Goal: Use online tool/utility: Utilize a website feature to perform a specific function

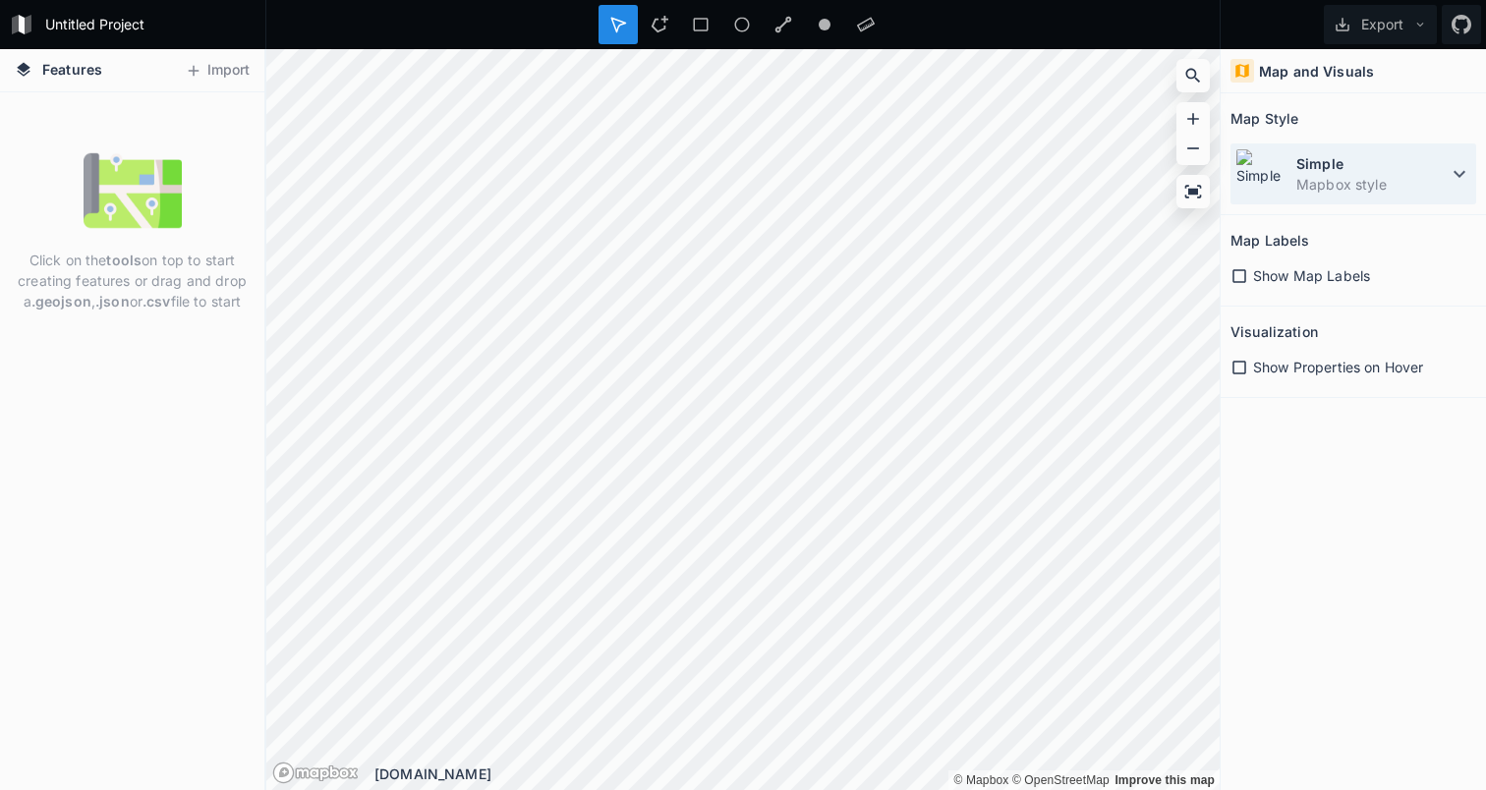
click at [1308, 182] on dd "Mapbox style" at bounding box center [1371, 184] width 151 height 21
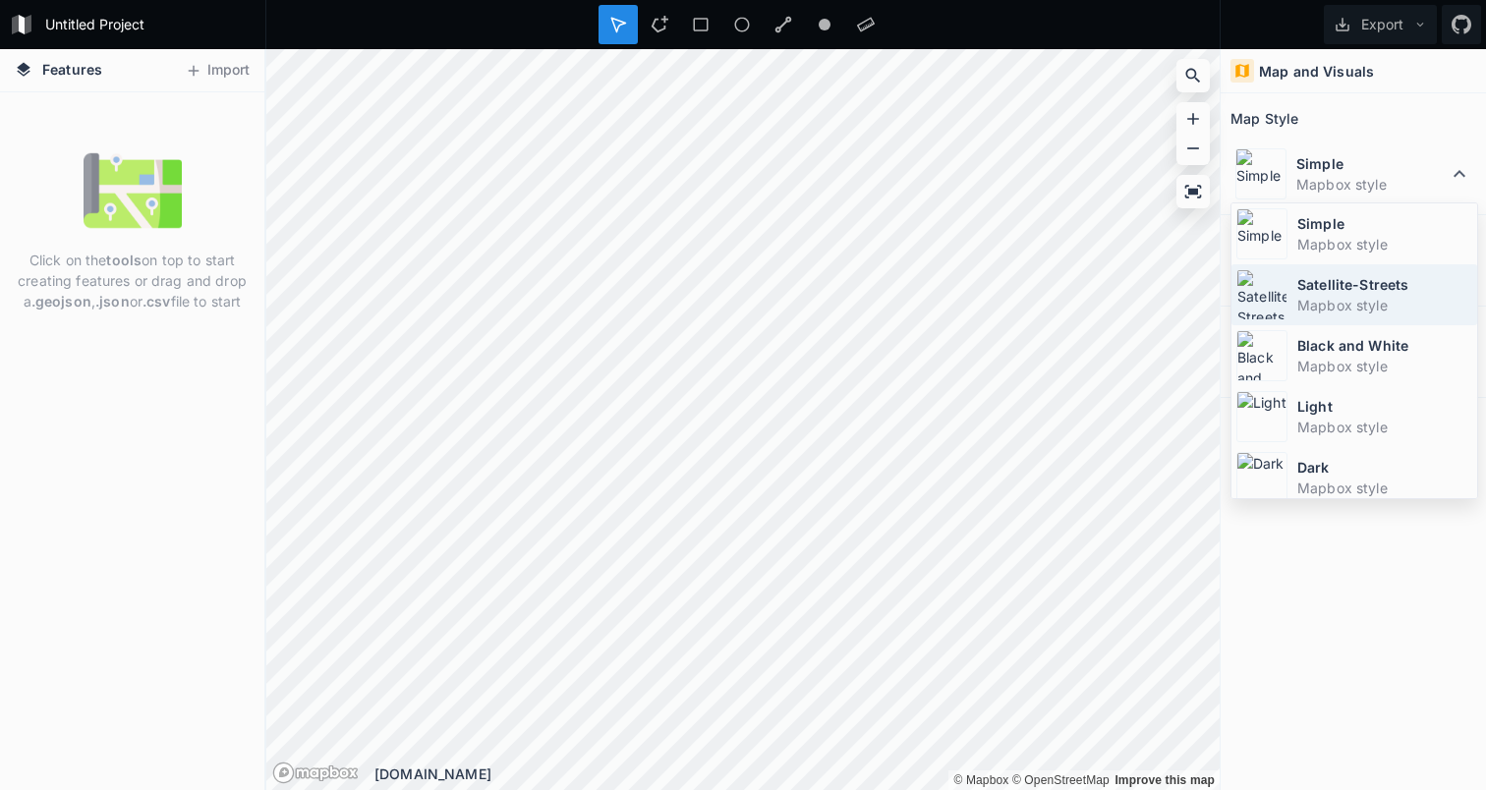
click at [1347, 308] on dd "Mapbox style" at bounding box center [1384, 305] width 175 height 21
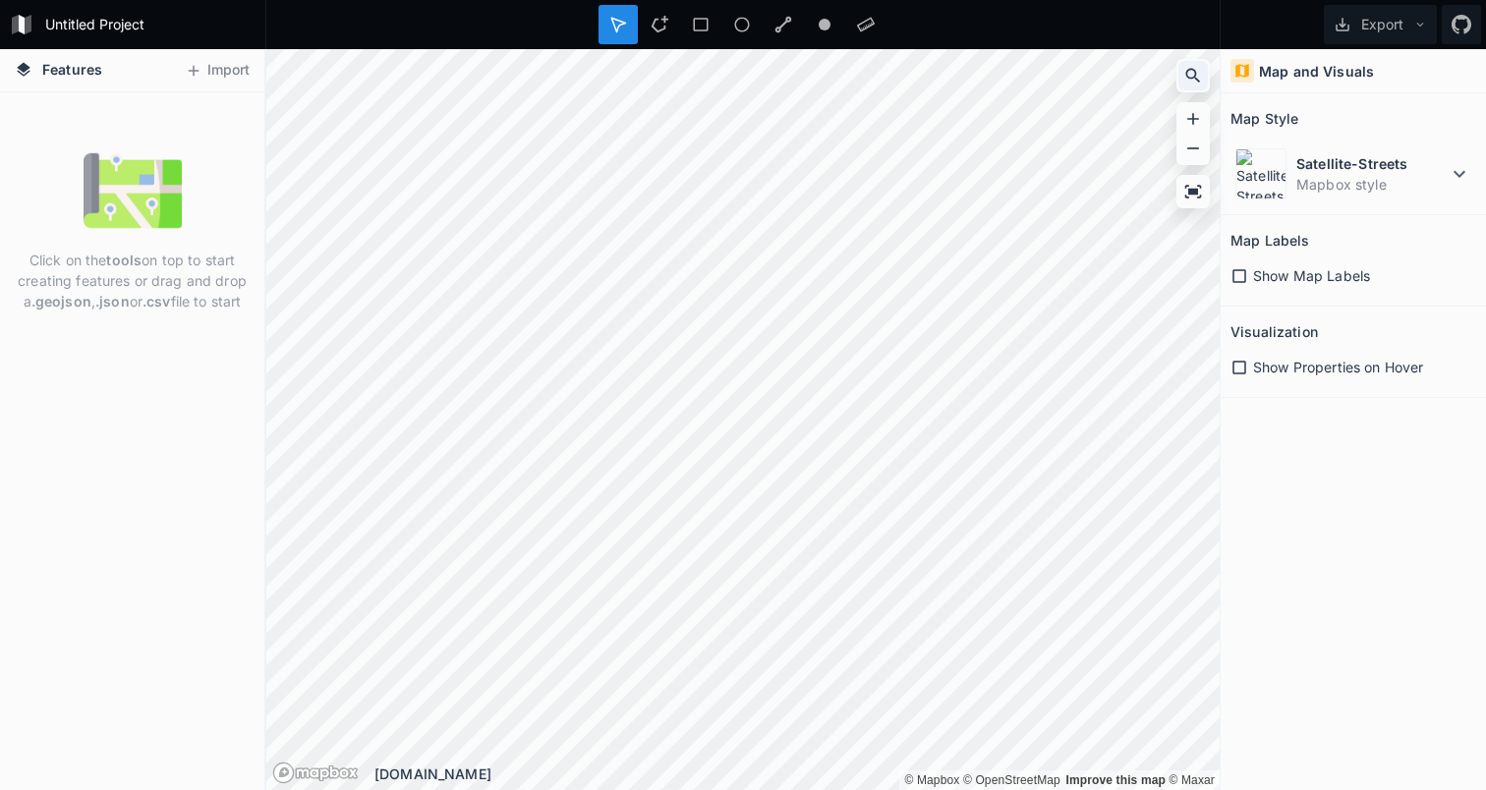
click at [1204, 64] on div at bounding box center [1192, 75] width 29 height 29
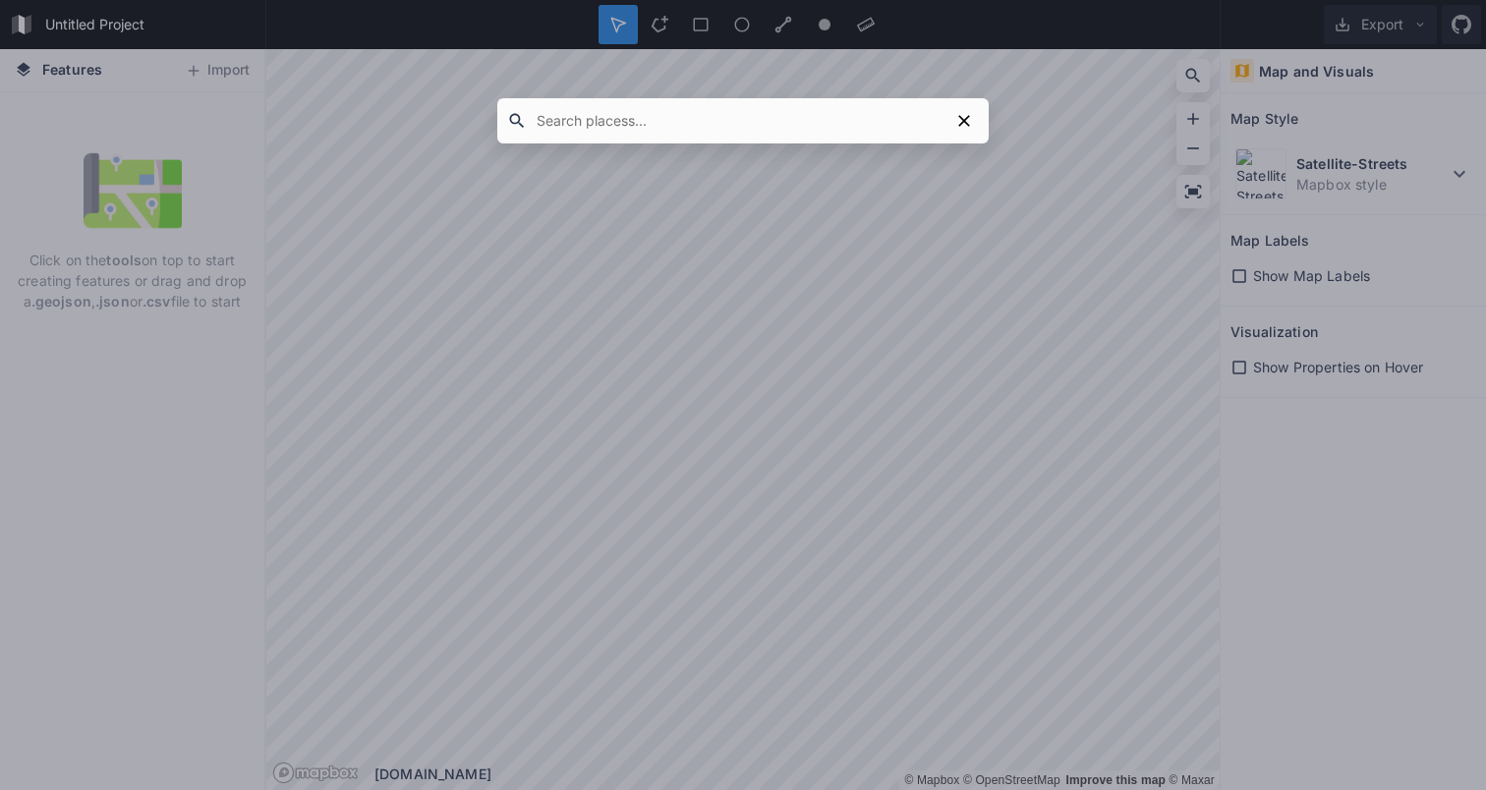
click at [1288, 272] on div at bounding box center [743, 395] width 1486 height 790
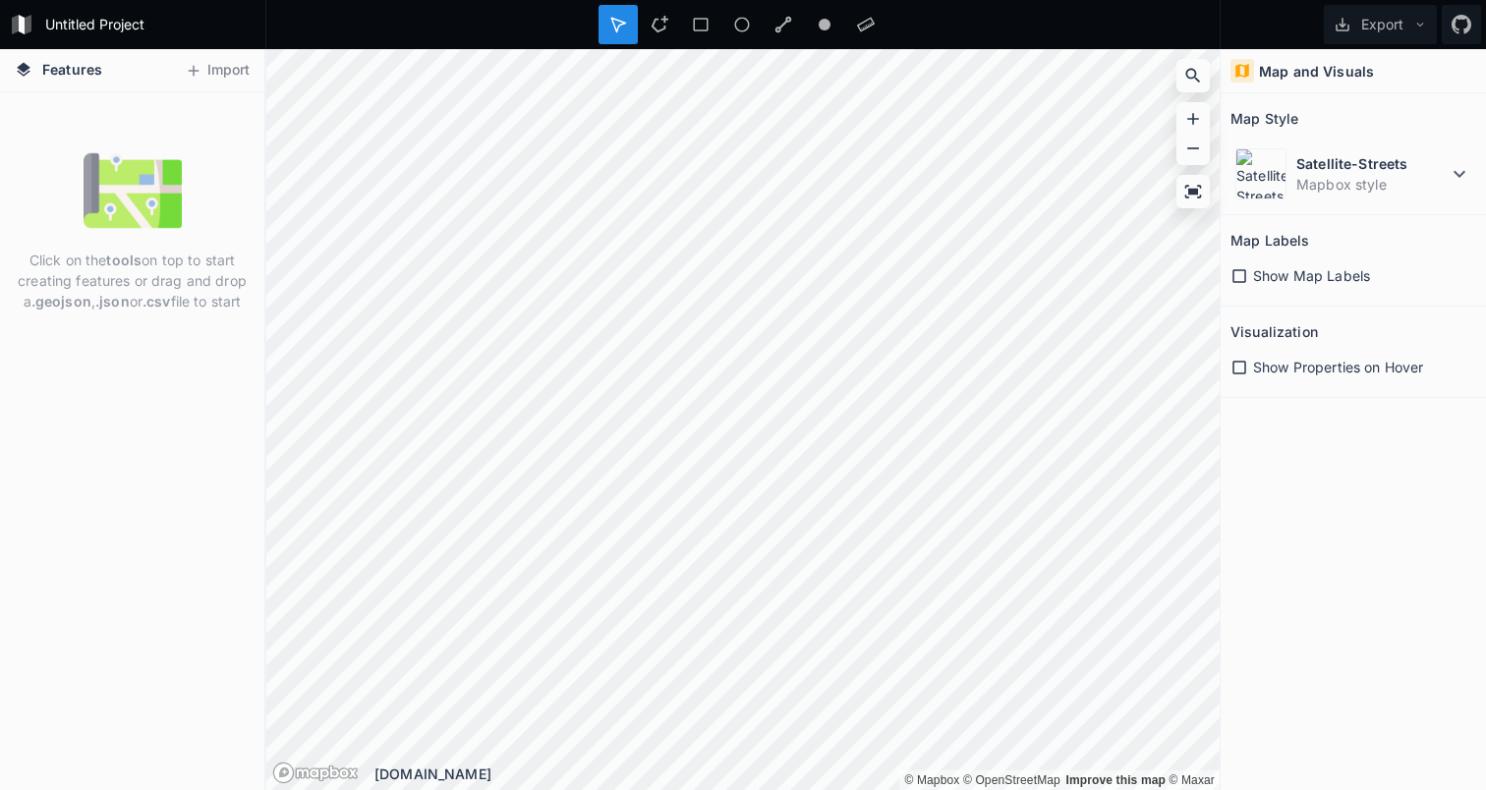
click at [1288, 272] on span "Show Map Labels" at bounding box center [1311, 275] width 117 height 21
click at [1183, 74] on icon at bounding box center [1193, 76] width 20 height 20
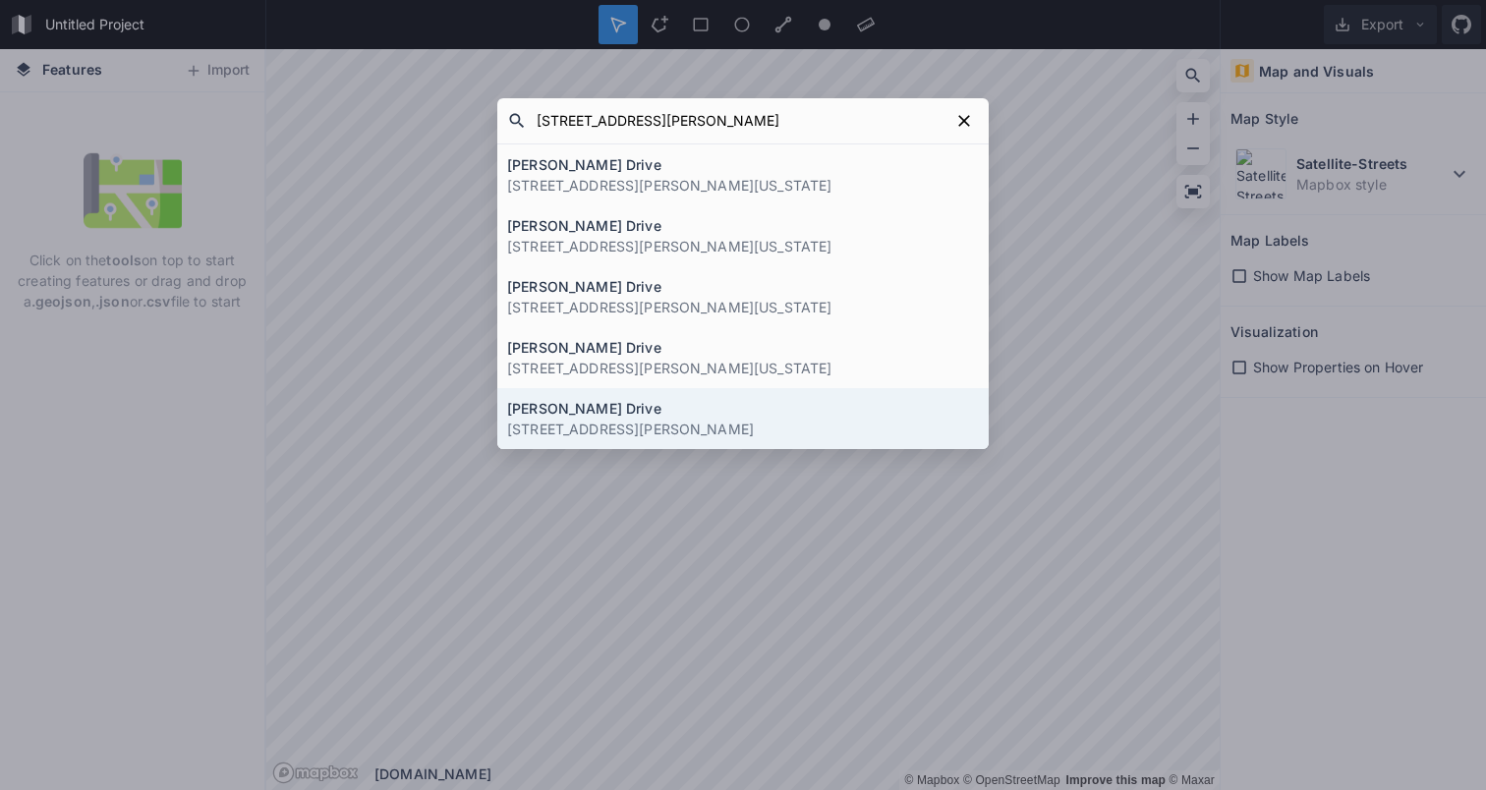
type input "14 constance drive"
click at [774, 421] on p "14 Constance Drive, Whitby, Ontario L1P 1N3, Canada" at bounding box center [743, 429] width 472 height 21
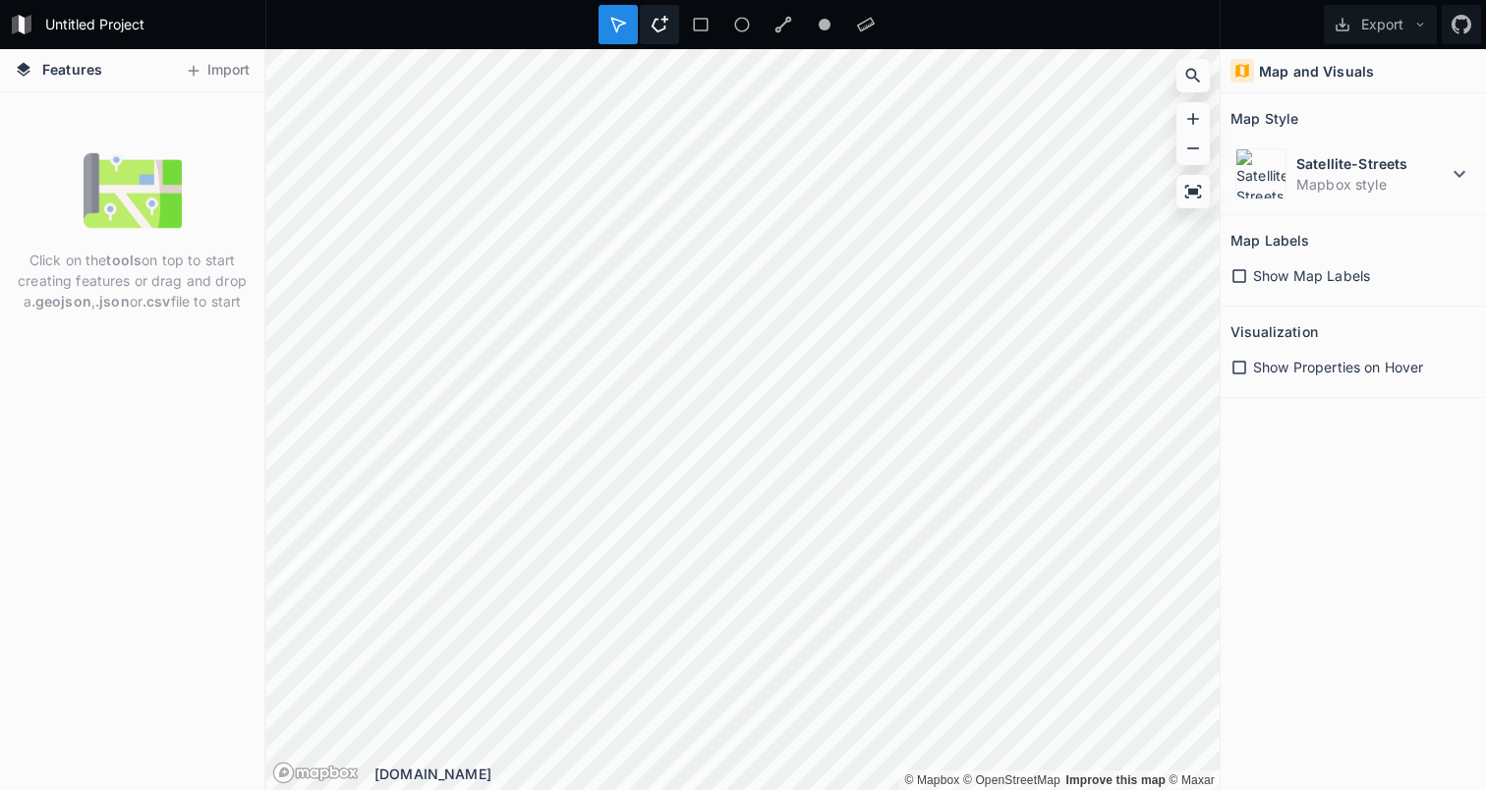
click at [650, 34] on div at bounding box center [659, 24] width 39 height 39
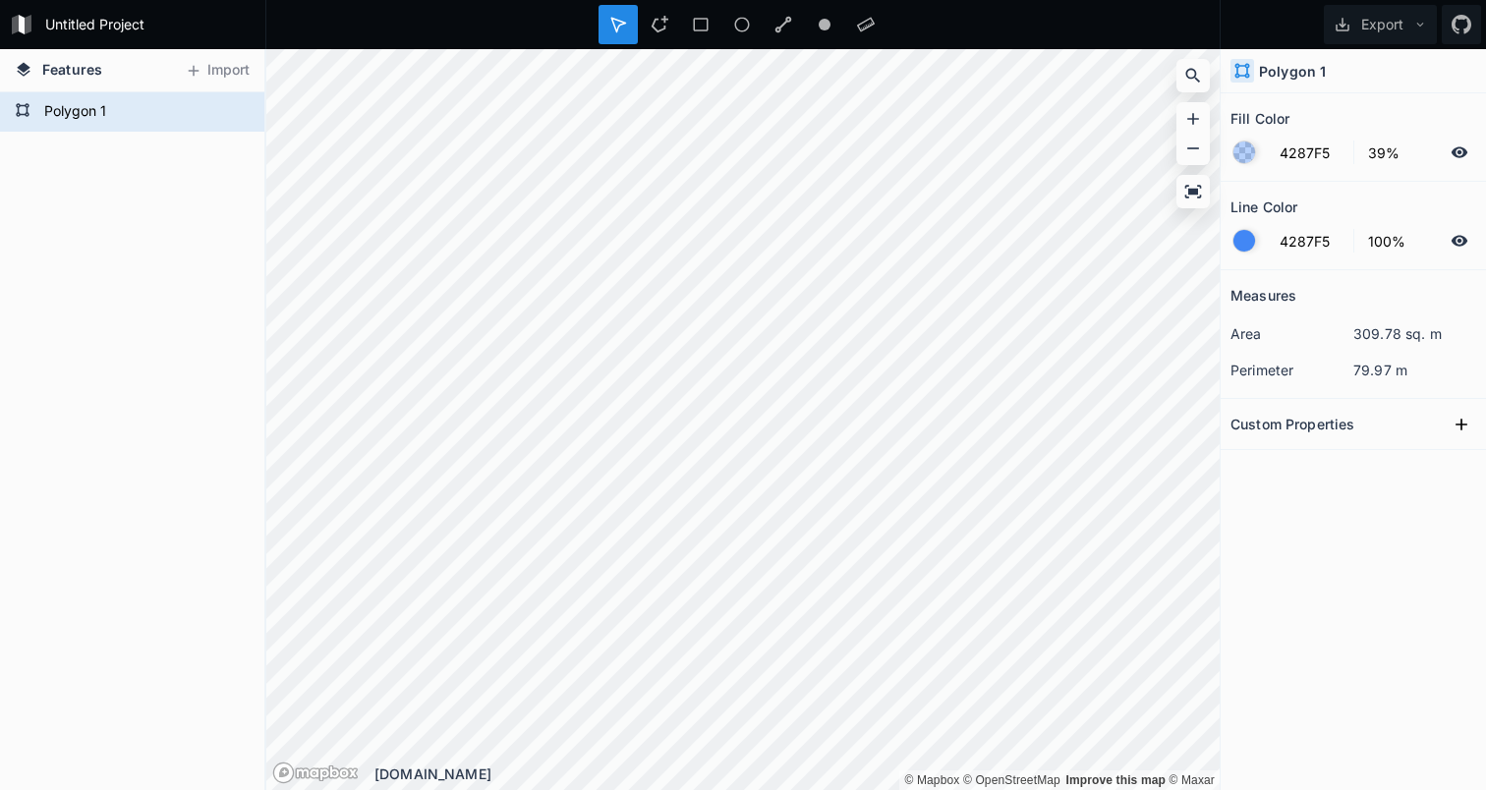
click at [1370, 418] on div "Custom Properties" at bounding box center [1353, 424] width 246 height 30
click at [1457, 422] on icon at bounding box center [1461, 425] width 20 height 20
click at [1418, 25] on icon at bounding box center [1420, 25] width 7 height 4
click at [1409, 28] on button "Export" at bounding box center [1380, 24] width 113 height 39
click at [1390, 460] on input "text" at bounding box center [1393, 458] width 109 height 29
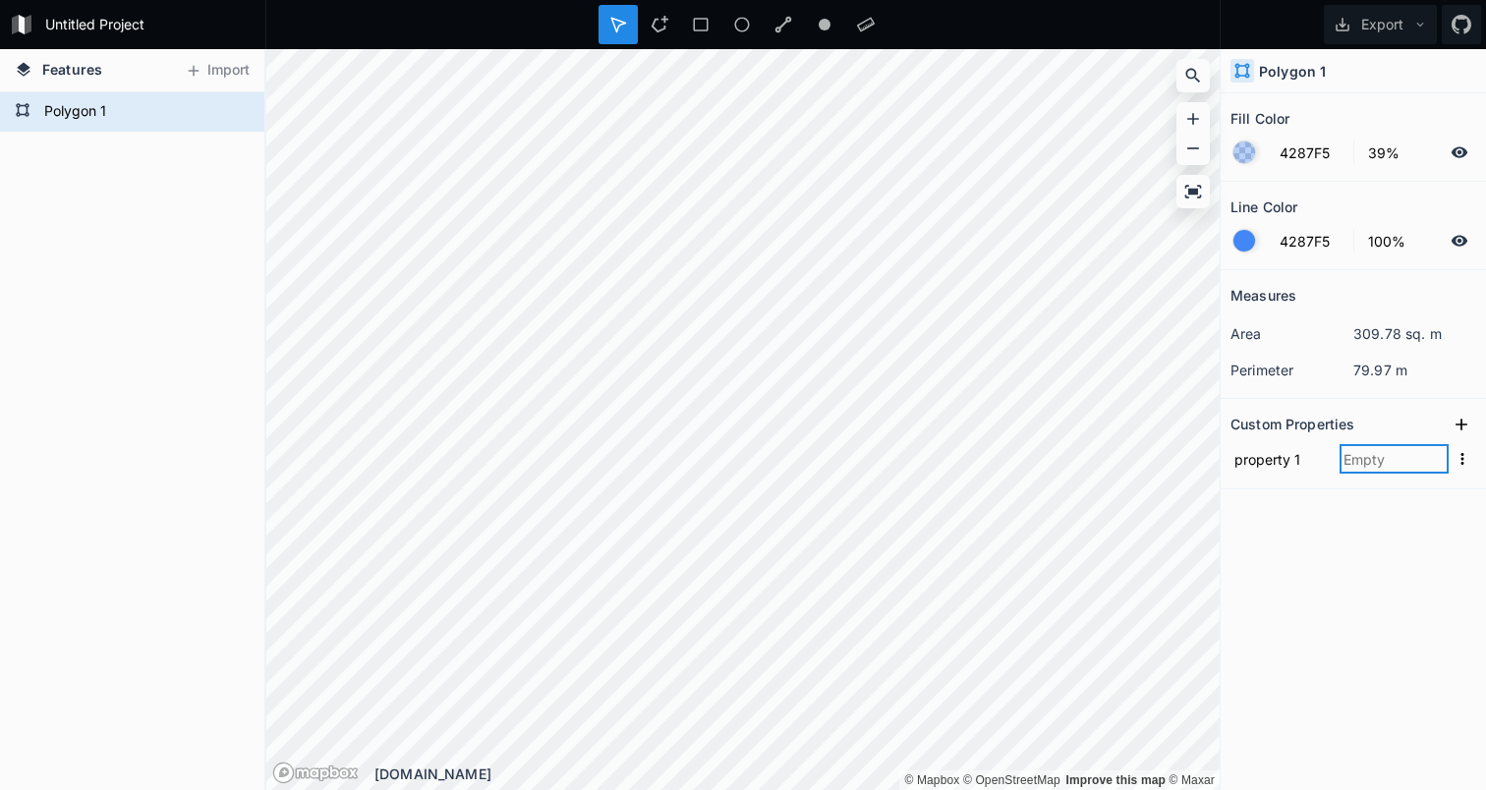
click at [1390, 460] on input "text" at bounding box center [1393, 458] width 109 height 29
click at [238, 108] on icon at bounding box center [236, 111] width 17 height 11
click at [238, 108] on icon at bounding box center [236, 112] width 16 height 14
